Goal: Check status: Check status

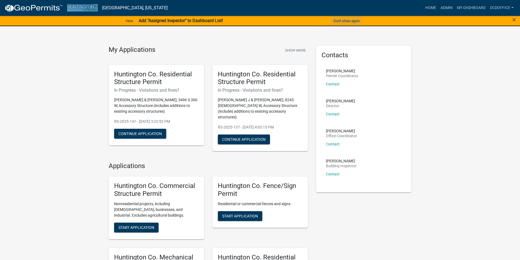
click at [346, 22] on button "Don't show again" at bounding box center [347, 20] width 31 height 9
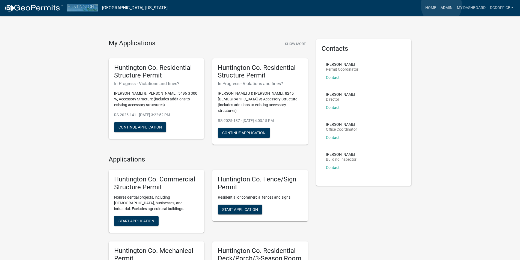
drag, startPoint x: 442, startPoint y: 5, endPoint x: 426, endPoint y: 14, distance: 17.5
click at [442, 5] on link "Admin" at bounding box center [447, 8] width 16 height 10
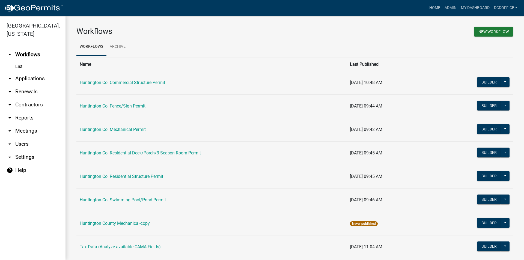
click at [26, 79] on link "arrow_drop_down Applications" at bounding box center [33, 78] width 66 height 13
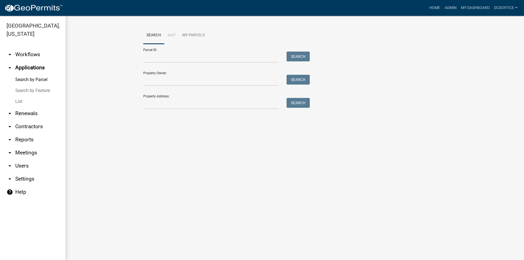
click at [22, 101] on link "List" at bounding box center [33, 101] width 66 height 11
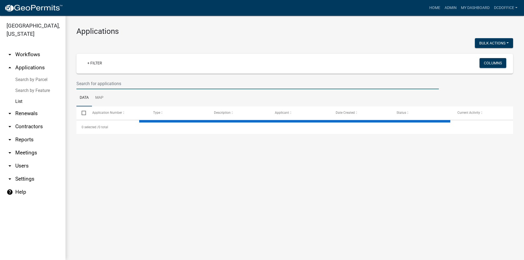
click at [111, 88] on input "text" at bounding box center [257, 83] width 363 height 11
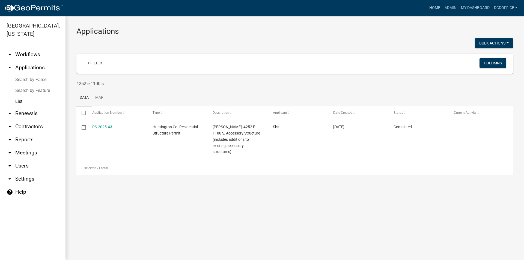
type input "4252 e 1100 s"
click at [100, 128] on link "RS-2025-43" at bounding box center [102, 127] width 20 height 4
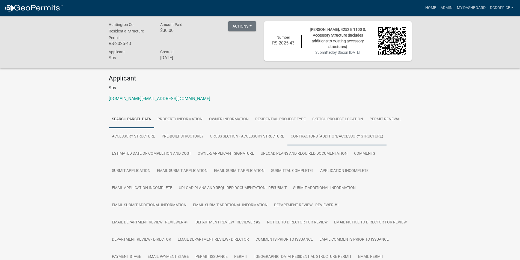
click at [318, 134] on link "Contractors (Addition/Accessory Structure)" at bounding box center [337, 136] width 99 height 17
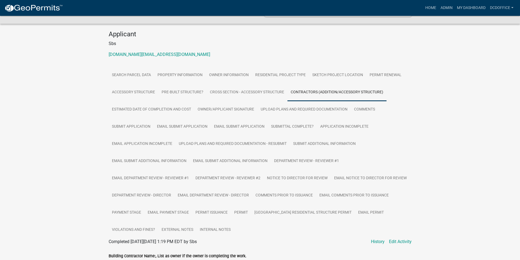
scroll to position [27, 0]
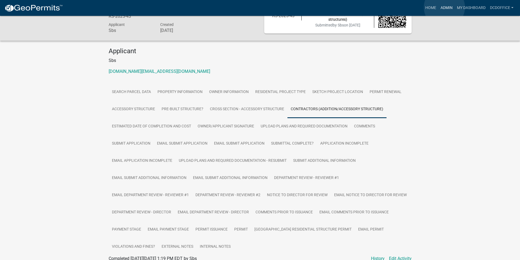
click at [445, 7] on link "Admin" at bounding box center [447, 8] width 16 height 10
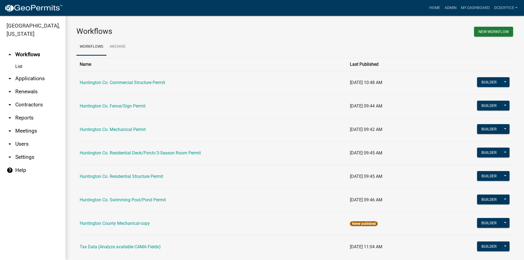
click at [28, 78] on link "arrow_drop_down Applications" at bounding box center [33, 78] width 66 height 13
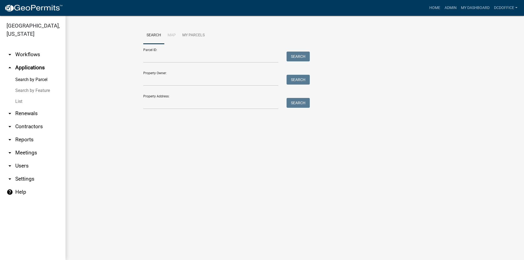
click at [22, 100] on link "List" at bounding box center [33, 101] width 66 height 11
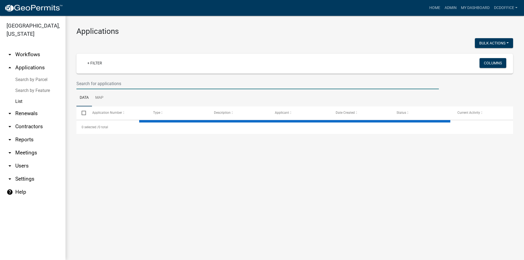
click at [114, 85] on input "text" at bounding box center [257, 83] width 363 height 11
